Goal: Task Accomplishment & Management: Use online tool/utility

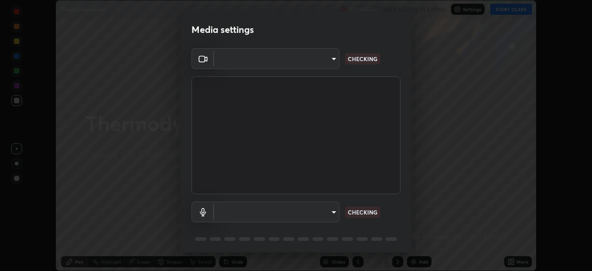
scroll to position [271, 592]
type input "e2a0e40b4681a180c89b362b7637e8d8a4024c776056b380c4a207b683d7974c"
click at [316, 209] on body "Erase all Thermodynamics Recording CLASS STARTS IN 1 MIN Settings START CLASS S…" at bounding box center [296, 135] width 592 height 271
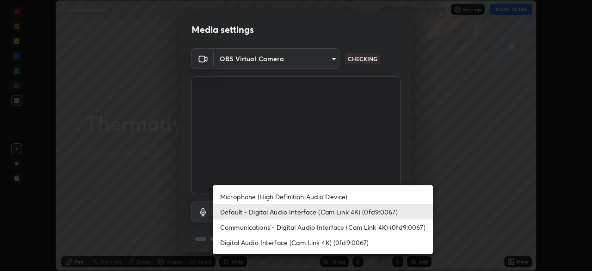
click at [316, 218] on li "Default - Digital Audio Interface (Cam Link 4K) (0fd9:0067)" at bounding box center [323, 211] width 220 height 15
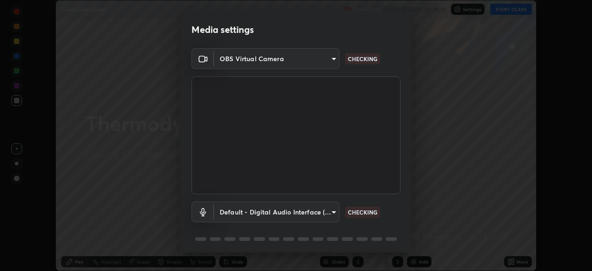
click at [314, 208] on body "Erase all Thermodynamics Recording CLASS STARTS IN 1 MIN Settings START CLASS S…" at bounding box center [296, 135] width 592 height 271
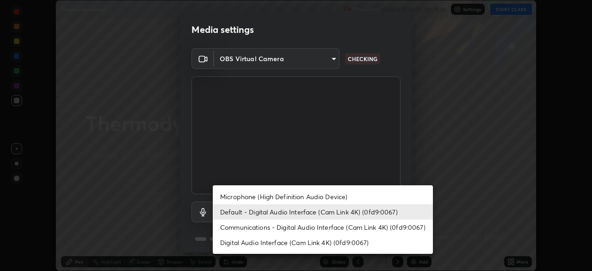
click at [314, 188] on ul "Microphone (High Definition Audio Device) Default - Digital Audio Interface (Ca…" at bounding box center [323, 219] width 220 height 68
click at [316, 197] on li "Microphone (High Definition Audio Device)" at bounding box center [323, 196] width 220 height 15
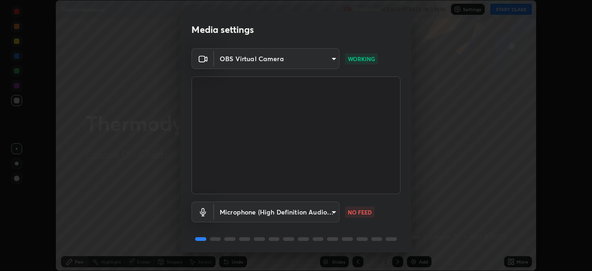
click at [315, 214] on body "Erase all Thermodynamics Recording CLASS STARTS IN 1 MIN Settings START CLASS S…" at bounding box center [296, 135] width 592 height 271
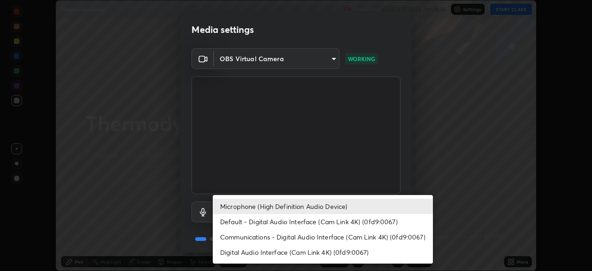
click at [311, 224] on li "Default - Digital Audio Interface (Cam Link 4K) (0fd9:0067)" at bounding box center [323, 221] width 220 height 15
type input "default"
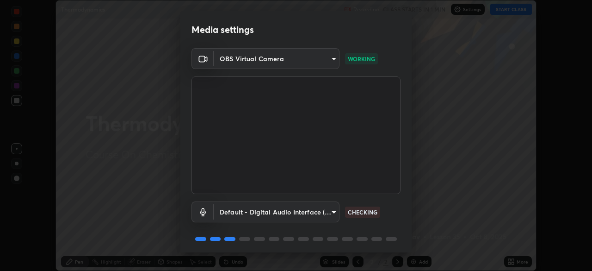
scroll to position [33, 0]
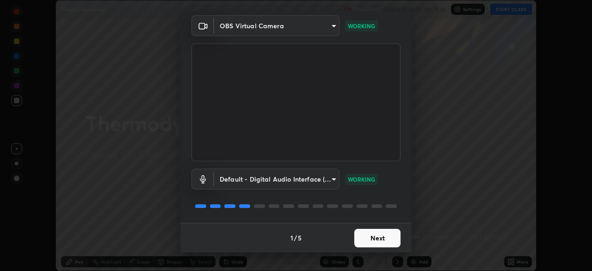
click at [378, 239] on button "Next" at bounding box center [378, 238] width 46 height 19
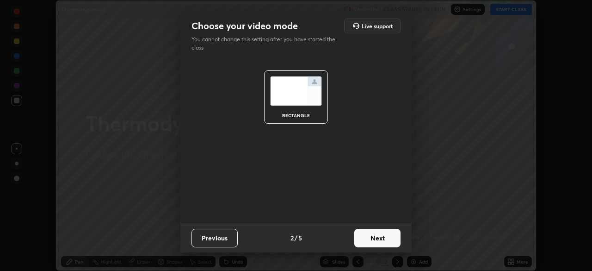
click at [375, 239] on button "Next" at bounding box center [378, 238] width 46 height 19
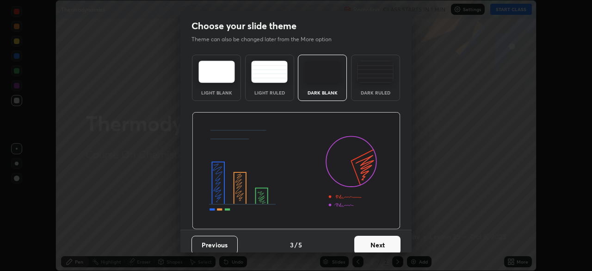
scroll to position [7, 0]
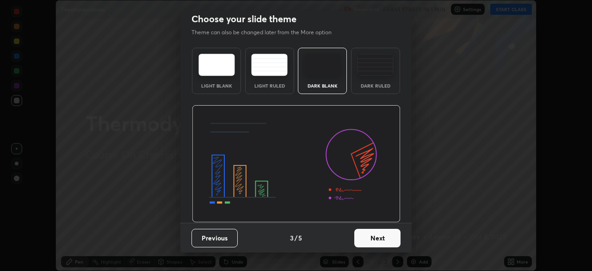
click at [374, 235] on button "Next" at bounding box center [378, 238] width 46 height 19
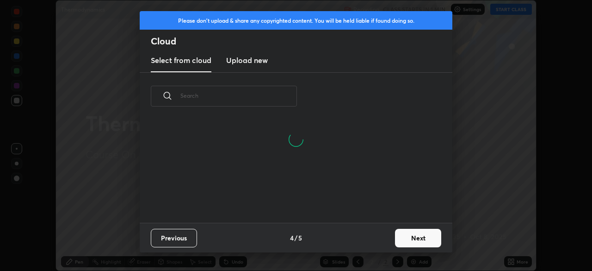
click at [396, 237] on button "Next" at bounding box center [418, 238] width 46 height 19
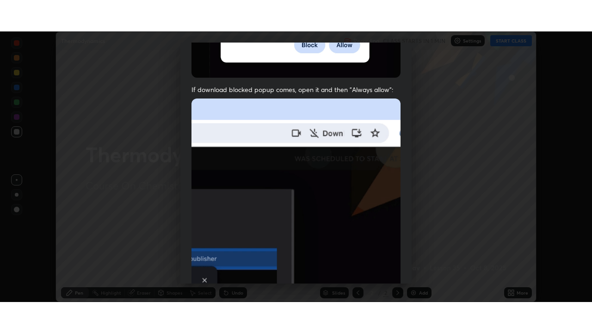
scroll to position [222, 0]
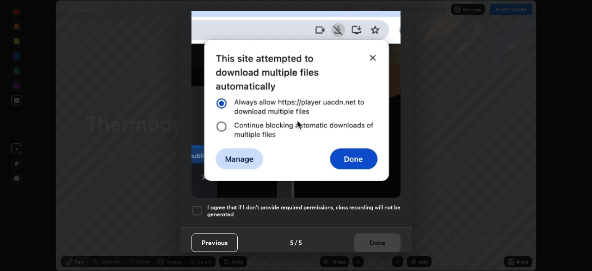
click at [381, 204] on h5 "I agree that if I don't provide required permissions, class recording will not …" at bounding box center [303, 211] width 193 height 14
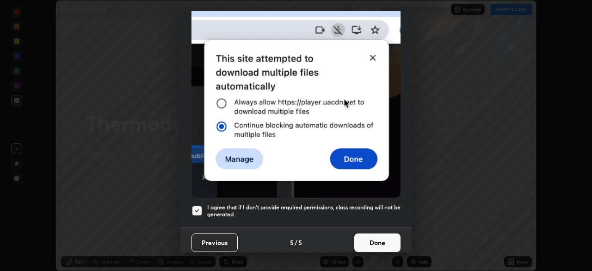
click at [380, 241] on button "Done" at bounding box center [378, 242] width 46 height 19
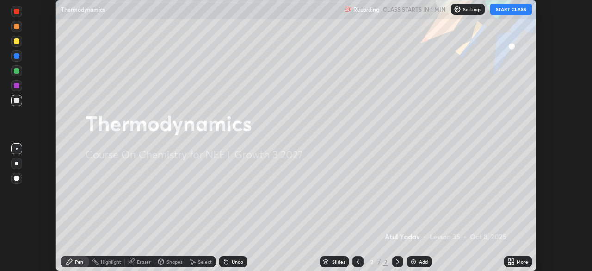
click at [518, 259] on div "More" at bounding box center [523, 261] width 12 height 5
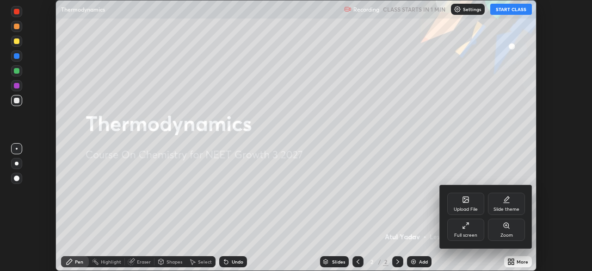
click at [479, 236] on div "Full screen" at bounding box center [466, 229] width 37 height 22
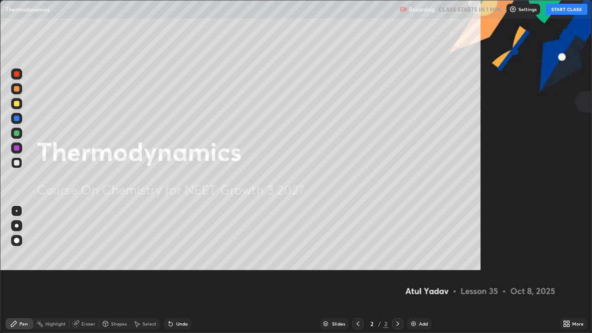
scroll to position [333, 592]
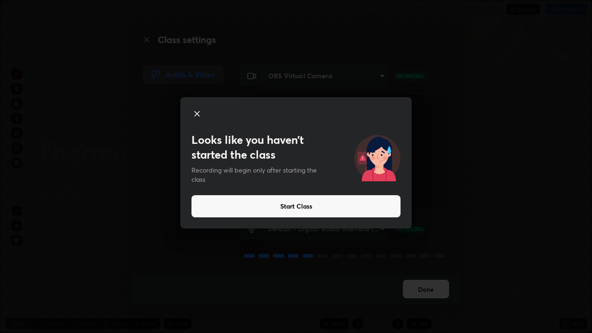
click at [277, 208] on button "Start Class" at bounding box center [296, 206] width 209 height 22
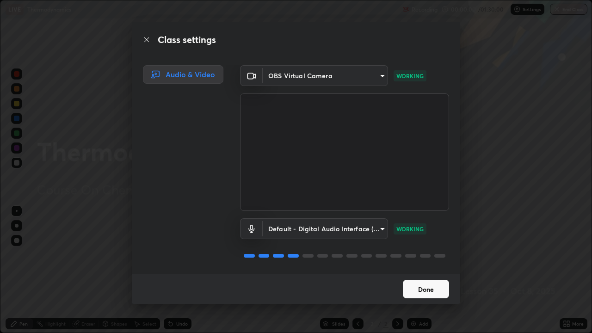
click at [422, 270] on button "Done" at bounding box center [426, 289] width 46 height 19
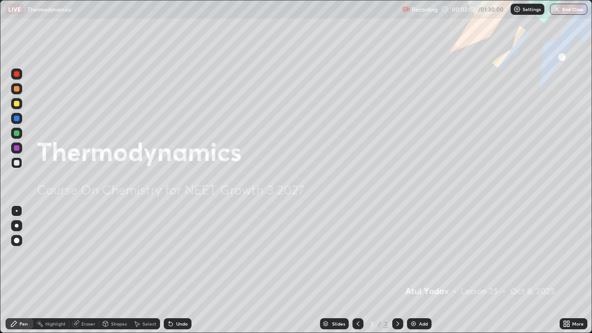
click at [419, 270] on div "Add" at bounding box center [423, 324] width 9 height 5
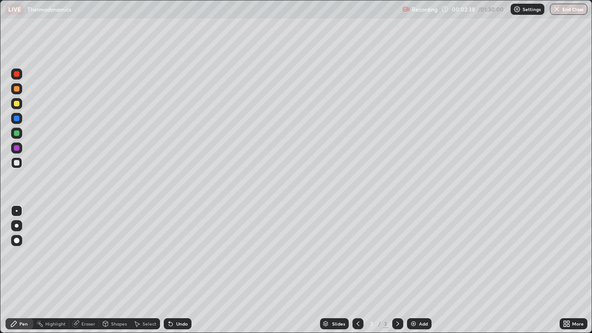
click at [19, 73] on div at bounding box center [17, 74] width 6 height 6
click at [17, 226] on div at bounding box center [17, 226] width 4 height 4
click at [88, 270] on div "Eraser" at bounding box center [88, 324] width 14 height 5
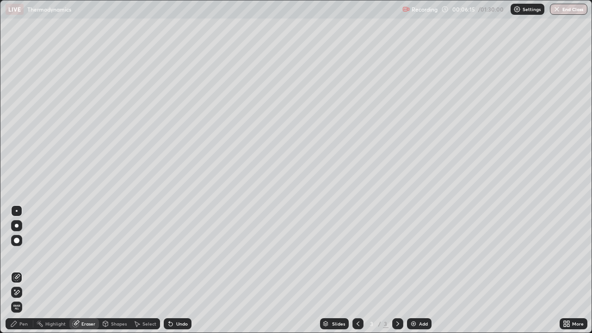
click at [20, 270] on icon at bounding box center [16, 293] width 7 height 8
click at [23, 270] on div "Pen" at bounding box center [23, 324] width 8 height 5
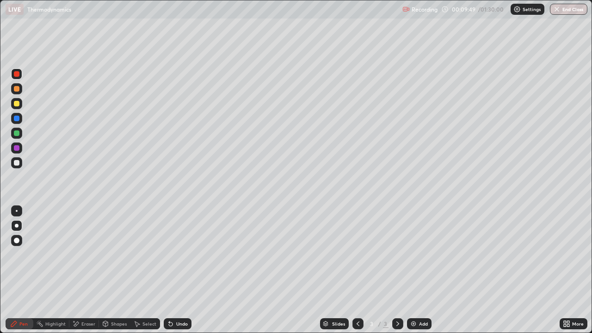
click at [17, 164] on div at bounding box center [17, 163] width 6 height 6
click at [177, 270] on div "Undo" at bounding box center [178, 323] width 28 height 11
click at [20, 134] on div at bounding box center [16, 133] width 11 height 11
click at [184, 270] on div "Undo" at bounding box center [182, 324] width 12 height 5
click at [185, 270] on div "Undo" at bounding box center [182, 324] width 12 height 5
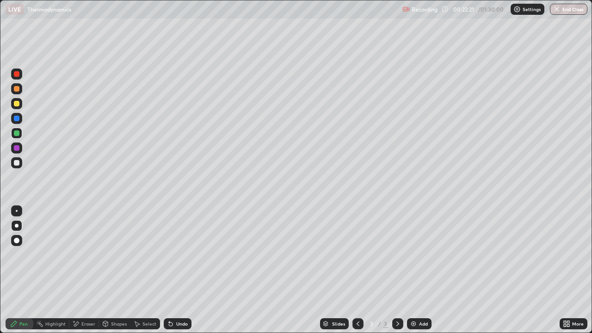
click at [417, 270] on div "Add" at bounding box center [419, 323] width 25 height 11
click at [21, 148] on div at bounding box center [16, 148] width 11 height 11
click at [18, 131] on div at bounding box center [17, 134] width 6 height 6
click at [17, 104] on div at bounding box center [17, 104] width 6 height 6
click at [18, 88] on div at bounding box center [17, 89] width 6 height 6
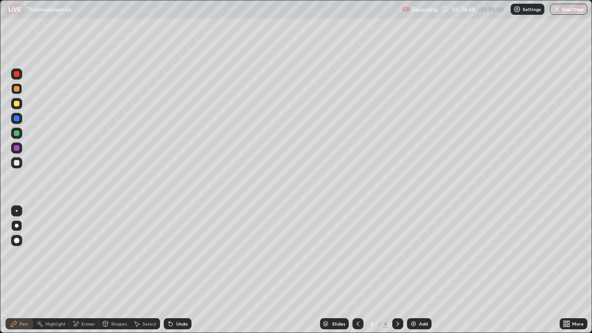
click at [177, 270] on div "Undo" at bounding box center [182, 324] width 12 height 5
click at [174, 270] on div "Undo" at bounding box center [178, 323] width 28 height 11
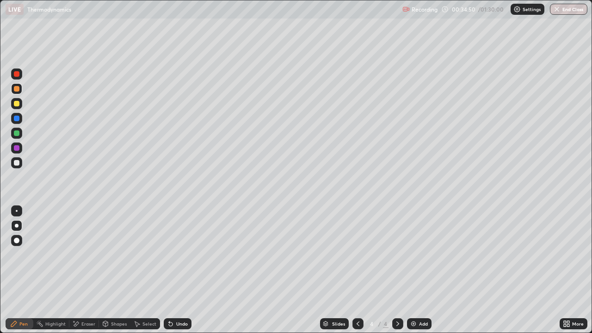
click at [174, 270] on div "Undo" at bounding box center [178, 323] width 28 height 11
click at [180, 270] on div "Undo" at bounding box center [178, 323] width 28 height 11
click at [17, 131] on div at bounding box center [17, 134] width 6 height 6
click at [17, 148] on div at bounding box center [17, 148] width 6 height 6
click at [417, 270] on div "Add" at bounding box center [419, 323] width 25 height 11
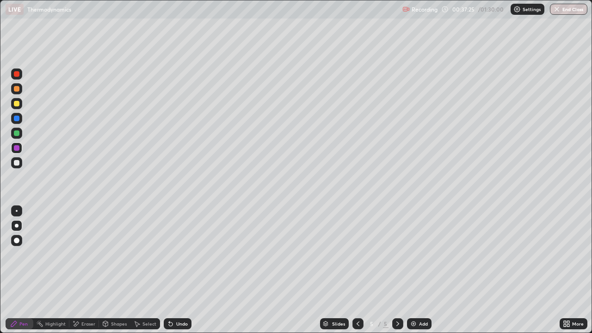
click at [17, 103] on div at bounding box center [17, 104] width 6 height 6
click at [175, 270] on div "Undo" at bounding box center [178, 323] width 28 height 11
click at [169, 270] on icon at bounding box center [171, 325] width 4 height 4
click at [19, 130] on div at bounding box center [16, 133] width 11 height 11
click at [21, 119] on div at bounding box center [16, 118] width 11 height 11
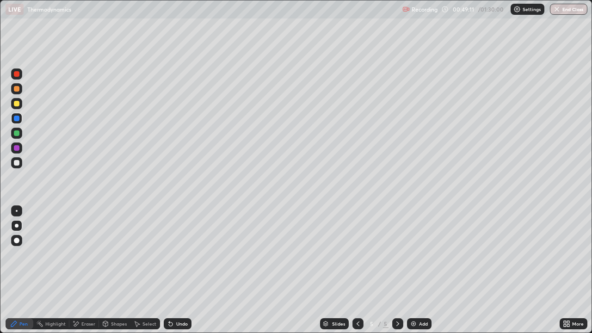
click at [21, 146] on div at bounding box center [16, 148] width 11 height 11
click at [413, 270] on img at bounding box center [413, 323] width 7 height 7
click at [357, 270] on icon at bounding box center [358, 323] width 7 height 7
click at [397, 270] on icon at bounding box center [397, 323] width 7 height 7
click at [169, 270] on div "Undo" at bounding box center [178, 323] width 28 height 11
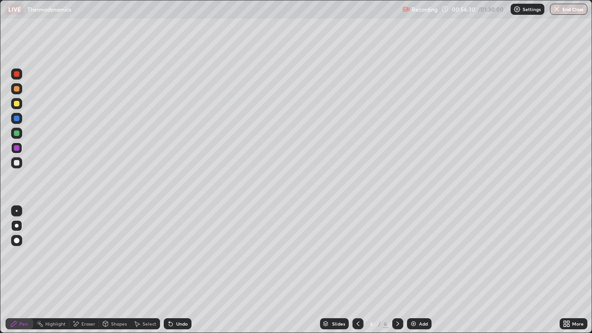
click at [180, 270] on div "Undo" at bounding box center [182, 324] width 12 height 5
click at [171, 270] on div "Undo" at bounding box center [178, 323] width 28 height 11
click at [205, 270] on div "Slides 6 / 6 Add" at bounding box center [376, 324] width 368 height 19
click at [357, 270] on icon at bounding box center [358, 323] width 7 height 7
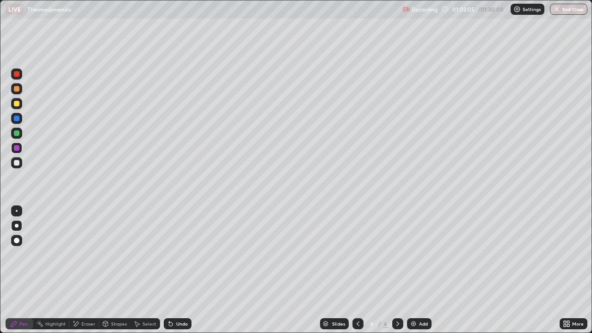
click at [398, 270] on icon at bounding box center [397, 323] width 7 height 7
click at [397, 270] on icon at bounding box center [397, 323] width 7 height 7
click at [416, 270] on img at bounding box center [413, 323] width 7 height 7
click at [9, 270] on div "Pen" at bounding box center [20, 323] width 28 height 11
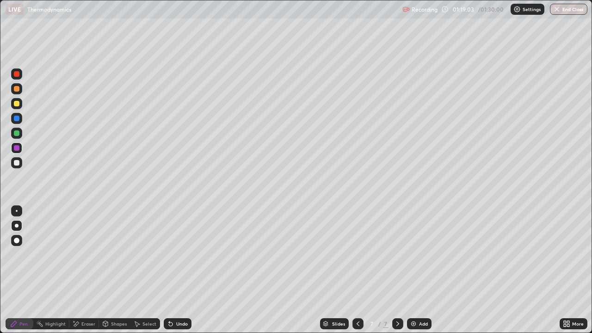
click at [415, 270] on img at bounding box center [413, 323] width 7 height 7
click at [177, 270] on div "Undo" at bounding box center [182, 324] width 12 height 5
click at [178, 270] on div "Undo" at bounding box center [178, 323] width 28 height 11
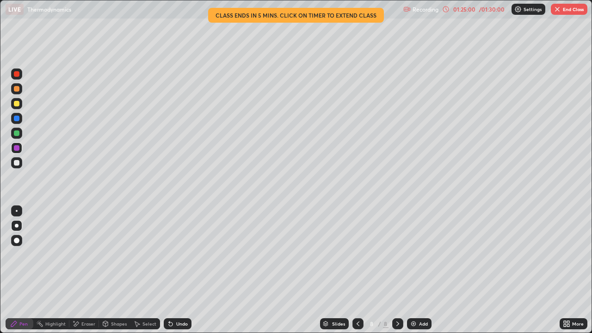
click at [174, 270] on div "Undo" at bounding box center [178, 323] width 28 height 11
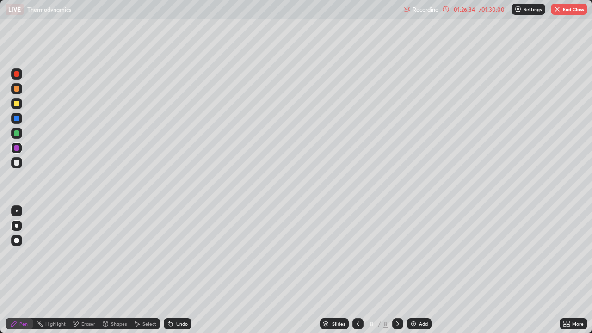
click at [417, 270] on div "Add" at bounding box center [419, 323] width 25 height 11
click at [23, 245] on div at bounding box center [16, 240] width 15 height 15
click at [21, 225] on div at bounding box center [16, 225] width 11 height 11
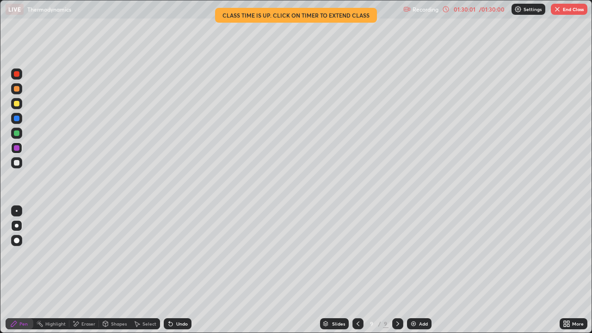
click at [464, 8] on div "01:30:01" at bounding box center [465, 9] width 26 height 6
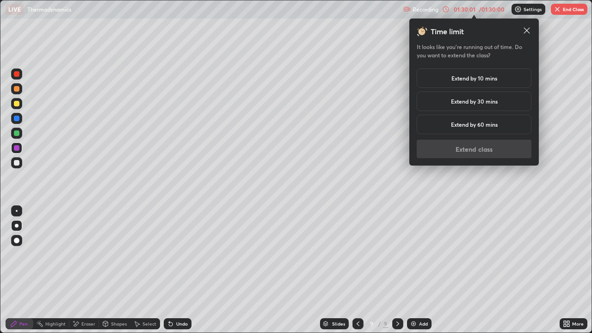
click at [464, 83] on div "Extend by 10 mins" at bounding box center [474, 77] width 115 height 19
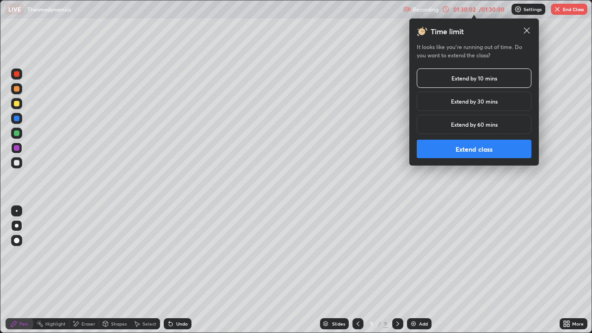
click at [441, 155] on button "Extend class" at bounding box center [474, 149] width 115 height 19
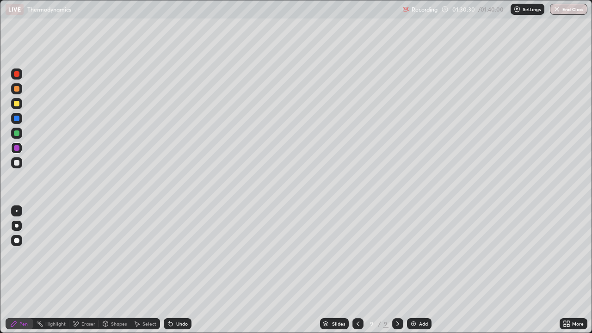
click at [421, 270] on div "Add" at bounding box center [423, 324] width 9 height 5
click at [174, 270] on div "Undo" at bounding box center [178, 323] width 28 height 11
click at [168, 270] on div "Undo" at bounding box center [178, 323] width 28 height 11
click at [358, 270] on icon at bounding box center [357, 323] width 7 height 7
click at [16, 87] on div at bounding box center [17, 89] width 6 height 6
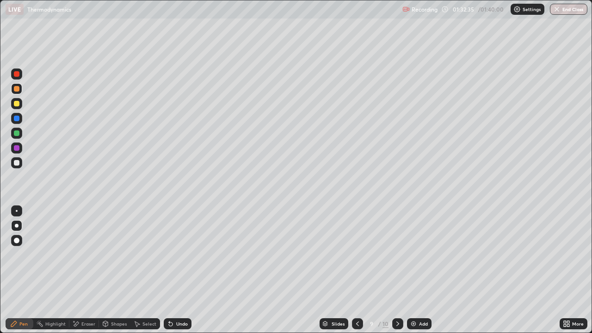
click at [88, 270] on div "Eraser" at bounding box center [88, 324] width 14 height 5
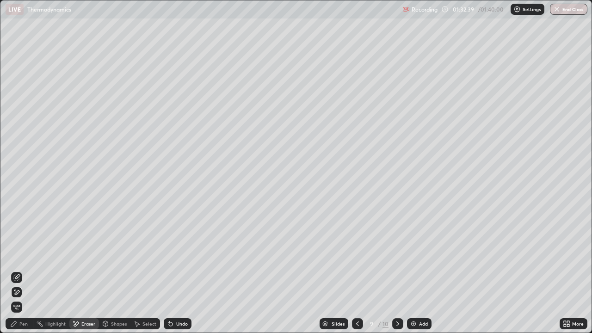
click at [180, 270] on div "Undo" at bounding box center [178, 323] width 28 height 11
click at [26, 270] on div "Pen" at bounding box center [23, 324] width 8 height 5
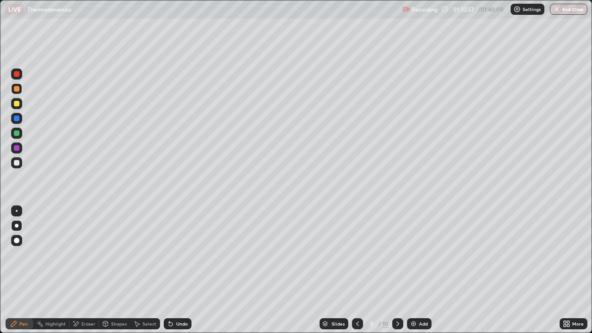
click at [85, 270] on div "Eraser" at bounding box center [88, 324] width 14 height 5
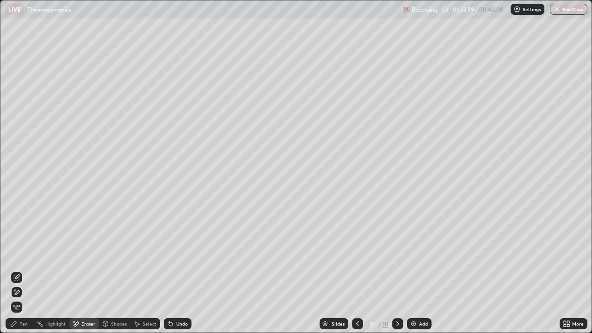
click at [19, 270] on div "Pen" at bounding box center [20, 323] width 28 height 11
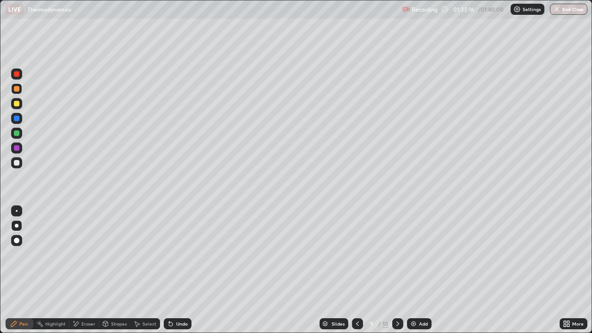
click at [397, 270] on icon at bounding box center [398, 324] width 3 height 5
click at [21, 243] on div at bounding box center [16, 240] width 11 height 11
click at [357, 270] on icon at bounding box center [357, 323] width 7 height 7
click at [85, 270] on div "Eraser" at bounding box center [88, 324] width 14 height 5
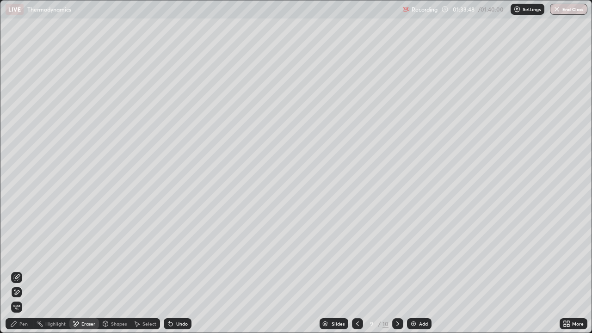
click at [19, 270] on div "Pen" at bounding box center [20, 323] width 28 height 11
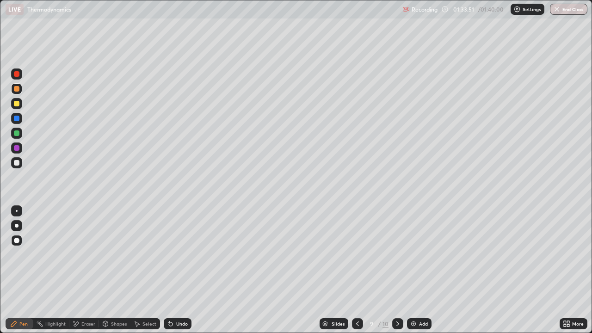
click at [18, 226] on div at bounding box center [17, 226] width 4 height 4
click at [85, 270] on div "Eraser" at bounding box center [88, 324] width 14 height 5
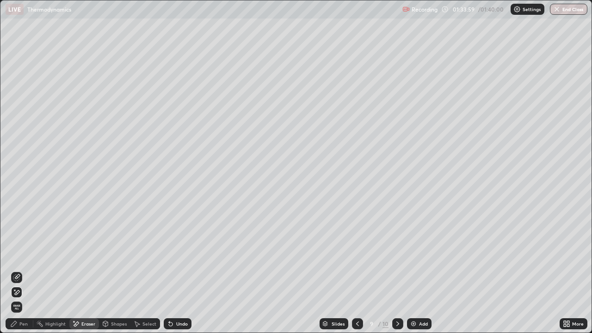
click at [18, 270] on div "Pen" at bounding box center [20, 323] width 28 height 11
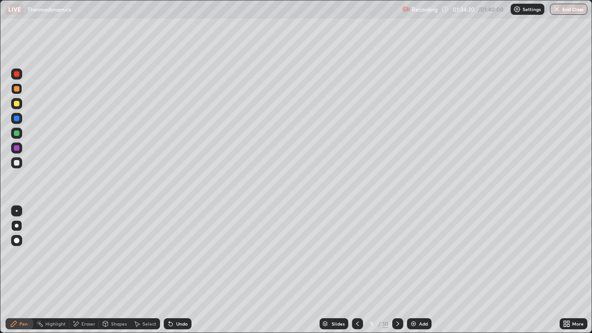
click at [399, 270] on icon at bounding box center [397, 323] width 7 height 7
click at [358, 270] on icon at bounding box center [357, 323] width 7 height 7
click at [397, 270] on icon at bounding box center [397, 323] width 7 height 7
click at [353, 270] on div at bounding box center [357, 323] width 11 height 11
click at [397, 270] on icon at bounding box center [397, 323] width 7 height 7
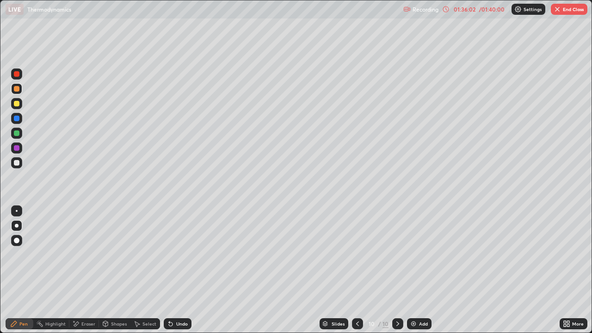
click at [353, 270] on div at bounding box center [357, 323] width 11 height 11
click at [397, 270] on icon at bounding box center [397, 323] width 7 height 7
click at [356, 270] on icon at bounding box center [357, 323] width 7 height 7
click at [397, 270] on icon at bounding box center [397, 323] width 7 height 7
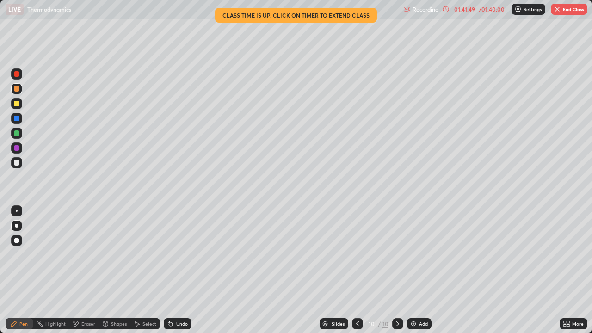
click at [575, 12] on button "End Class" at bounding box center [569, 9] width 37 height 11
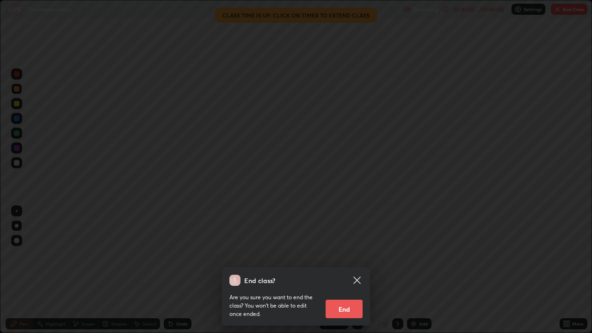
click at [355, 270] on button "End" at bounding box center [344, 309] width 37 height 19
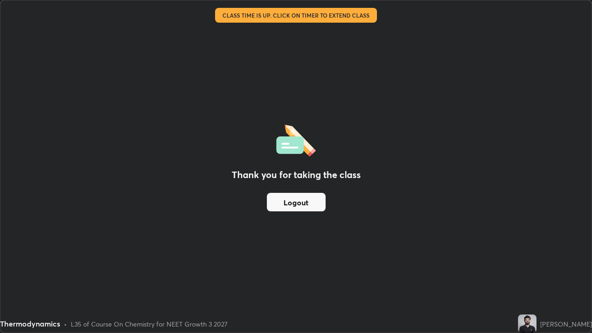
click at [318, 201] on button "Logout" at bounding box center [296, 202] width 59 height 19
